Goal: Find contact information: Find contact information

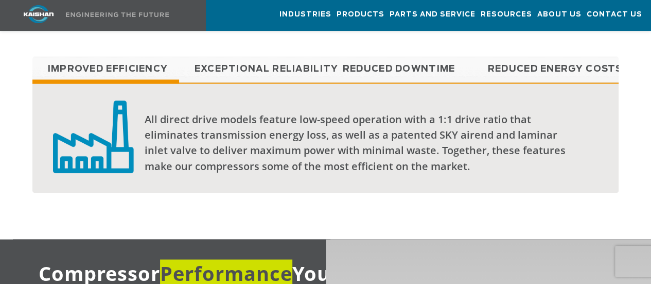
scroll to position [824, 0]
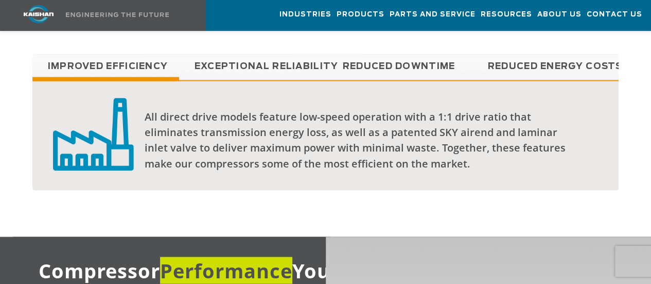
click at [344, 54] on link "Reduced Downtime" at bounding box center [399, 67] width 147 height 26
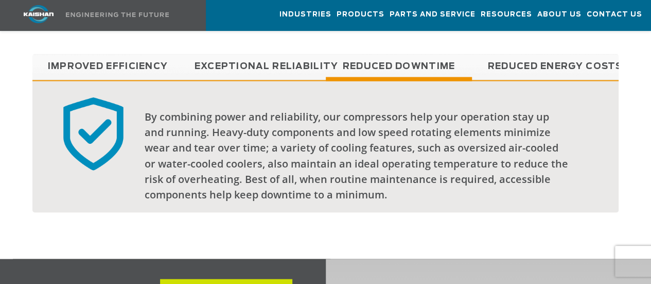
click at [88, 54] on link "Improved Efficiency" at bounding box center [105, 67] width 147 height 26
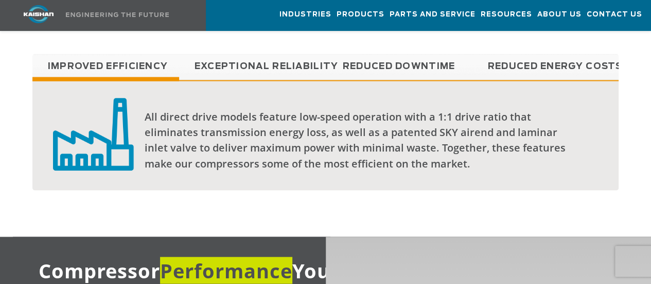
click at [384, 184] on div "Improved Efficiency Exceptional reliability Reduced Downtime Reduced Energy Cos…" at bounding box center [325, 132] width 599 height 157
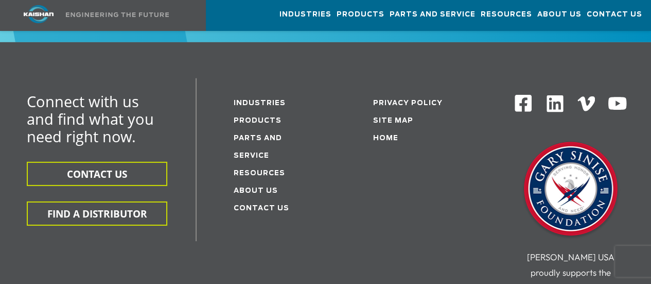
scroll to position [3481, 0]
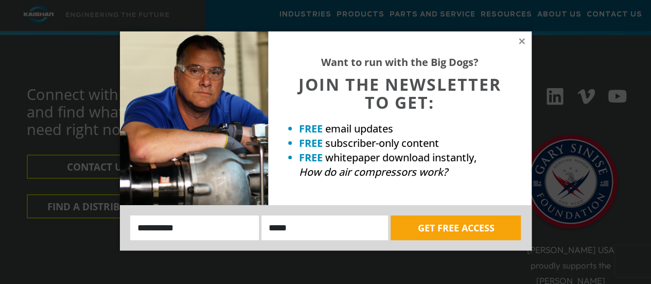
click at [517, 38] on div "Want to run with the Big Dogs? JOIN THE NEWSLETTER TO GET: FREE email updates F…" at bounding box center [400, 118] width 264 height 174
click at [521, 40] on icon at bounding box center [522, 41] width 6 height 6
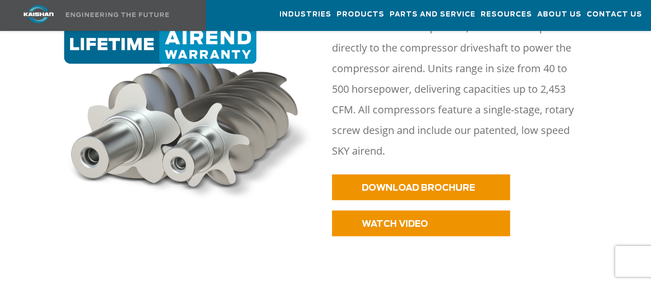
scroll to position [523, 0]
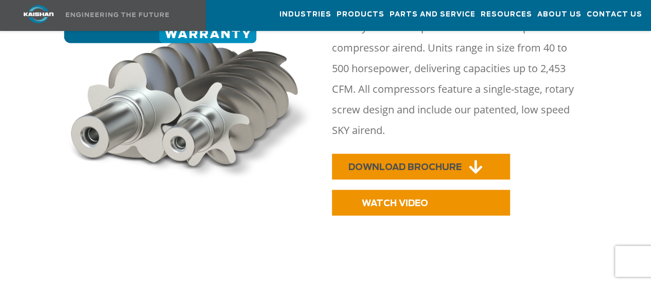
click at [413, 163] on span "DOWNLOAD BROCHURE" at bounding box center [405, 167] width 113 height 9
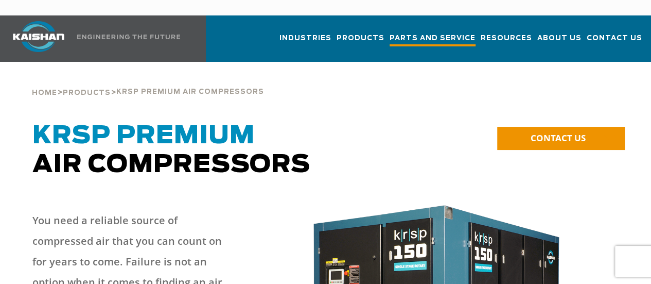
click at [394, 32] on span "Parts and Service" at bounding box center [433, 39] width 86 height 14
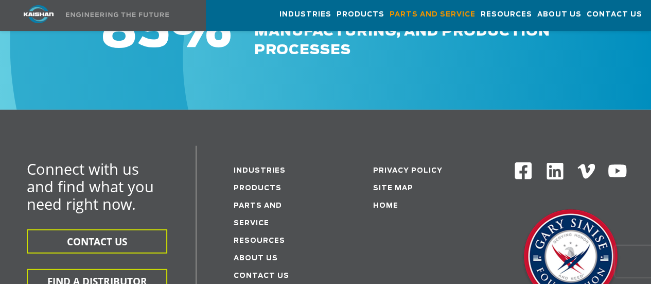
scroll to position [1374, 0]
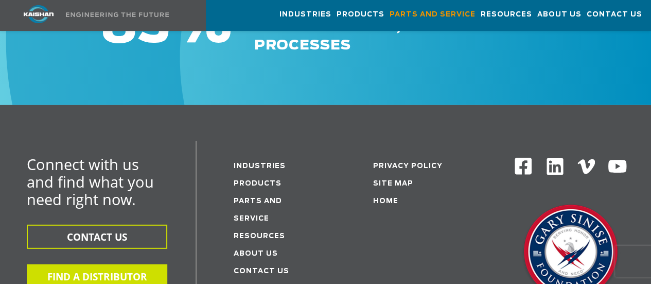
click at [103, 264] on button "FIND A DISTRIBUTOR" at bounding box center [97, 276] width 141 height 24
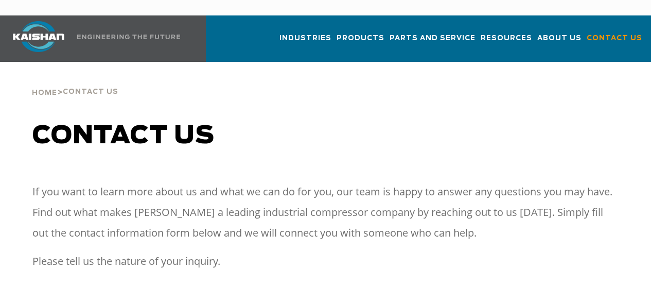
select select "**********"
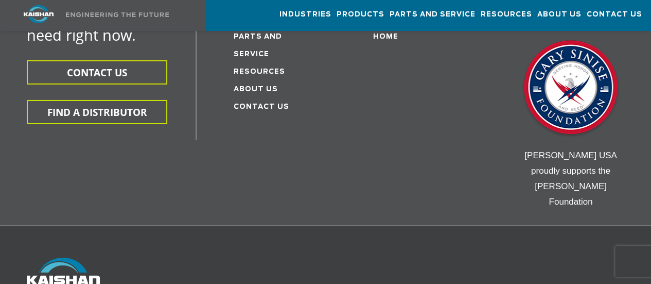
scroll to position [3770, 0]
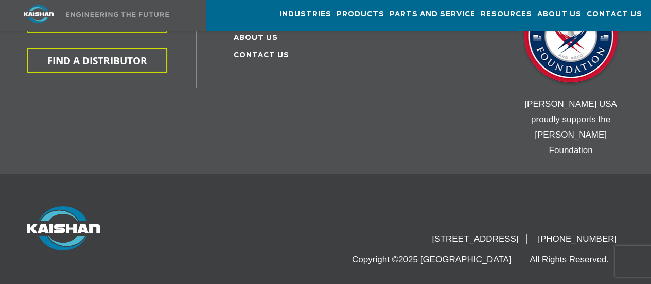
drag, startPoint x: 383, startPoint y: 170, endPoint x: 544, endPoint y: 177, distance: 160.8
click at [544, 230] on ul "15445 Industrial Park Drive, Loxley, AL 36551 (251) 257-0586" at bounding box center [524, 237] width 200 height 15
copy li "[STREET_ADDRESS]"
